Goal: Use online tool/utility: Use online tool/utility

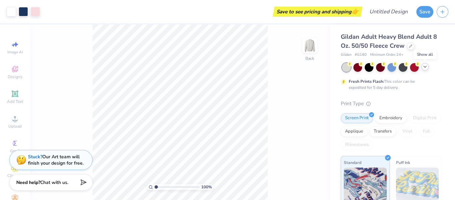
click at [423, 66] on icon at bounding box center [425, 66] width 5 height 5
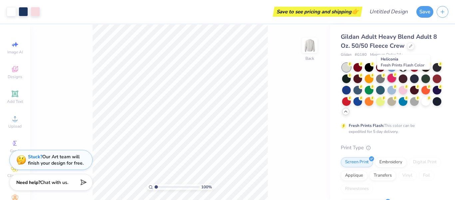
click at [396, 80] on div at bounding box center [392, 78] width 9 height 9
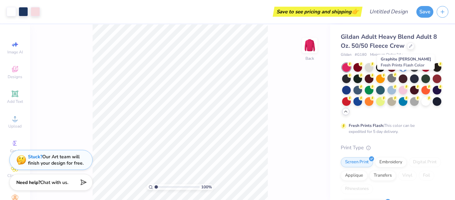
click at [396, 80] on div at bounding box center [392, 78] width 9 height 9
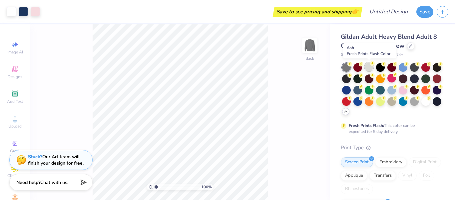
click at [369, 65] on div at bounding box center [369, 66] width 9 height 9
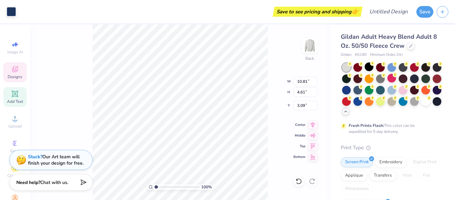
click at [14, 97] on icon at bounding box center [15, 94] width 8 height 8
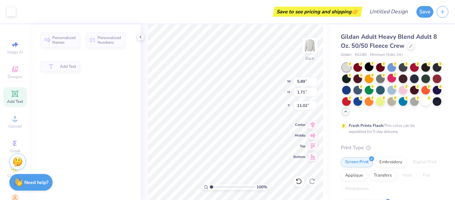
type input "5.89"
type input "1.71"
type input "11.02"
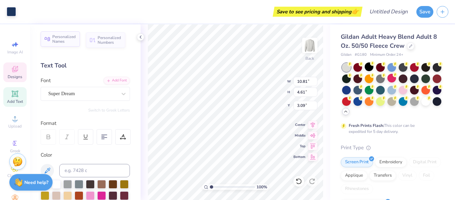
click at [59, 39] on span "Personalized Names" at bounding box center [64, 38] width 24 height 9
type input "12.43"
type input "2.00"
type input "10.88"
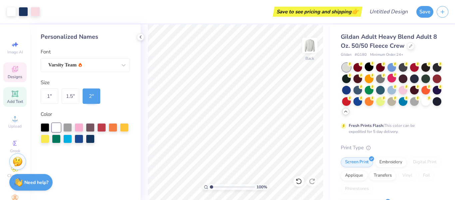
click at [16, 68] on icon at bounding box center [15, 69] width 8 height 8
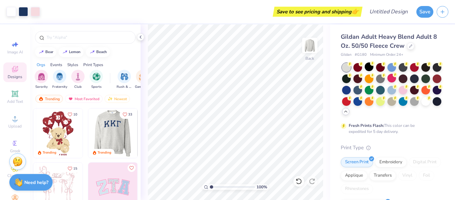
click at [88, 141] on img at bounding box center [63, 132] width 49 height 49
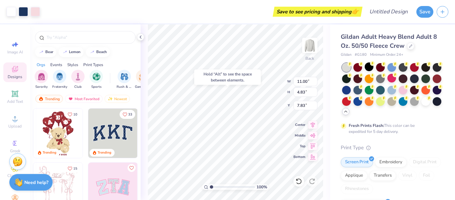
type input "7.83"
